Goal: Task Accomplishment & Management: Manage account settings

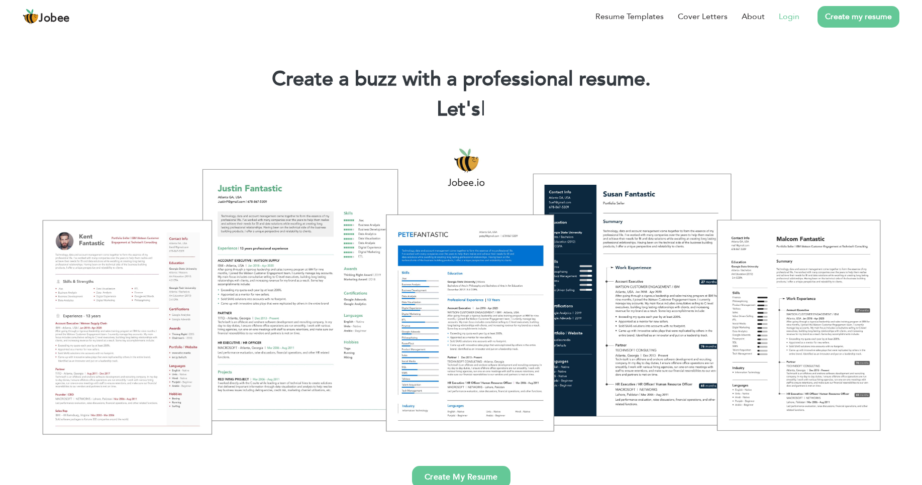
click at [790, 13] on link "Login" at bounding box center [789, 17] width 21 height 12
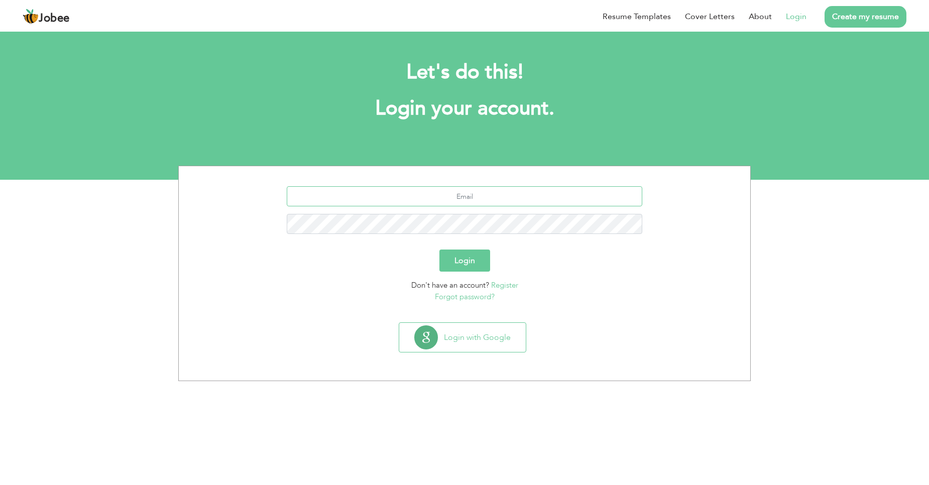
click at [554, 195] on input "text" at bounding box center [465, 196] width 356 height 20
type input "mianahmadmasood@gmail.com"
click at [472, 258] on button "Login" at bounding box center [465, 261] width 51 height 22
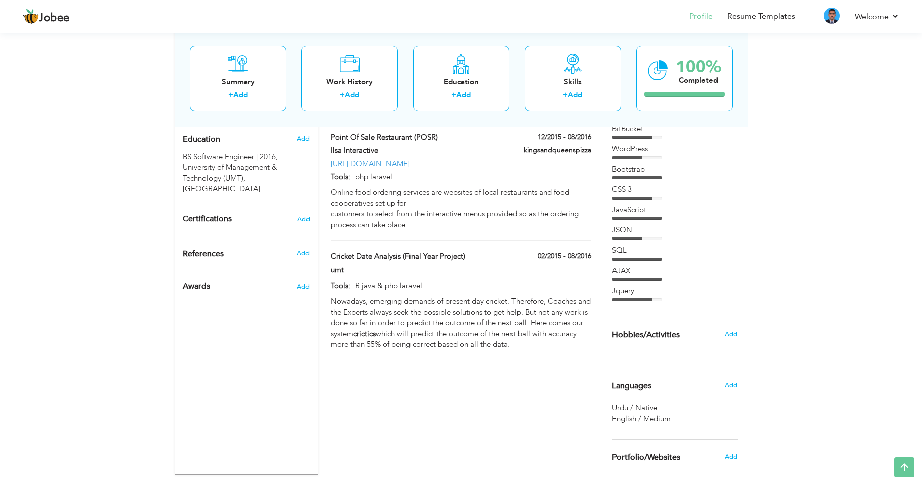
scroll to position [480, 0]
